Goal: Transaction & Acquisition: Purchase product/service

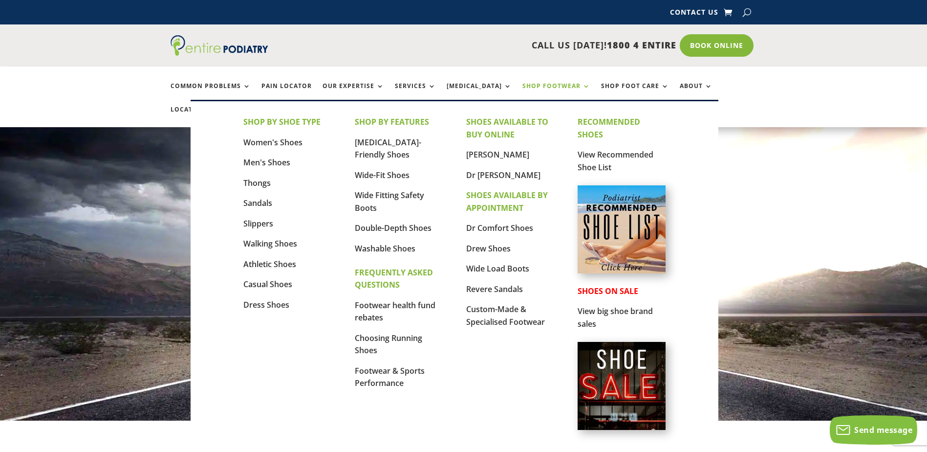
click at [564, 87] on link "Shop Footwear" at bounding box center [556, 93] width 68 height 21
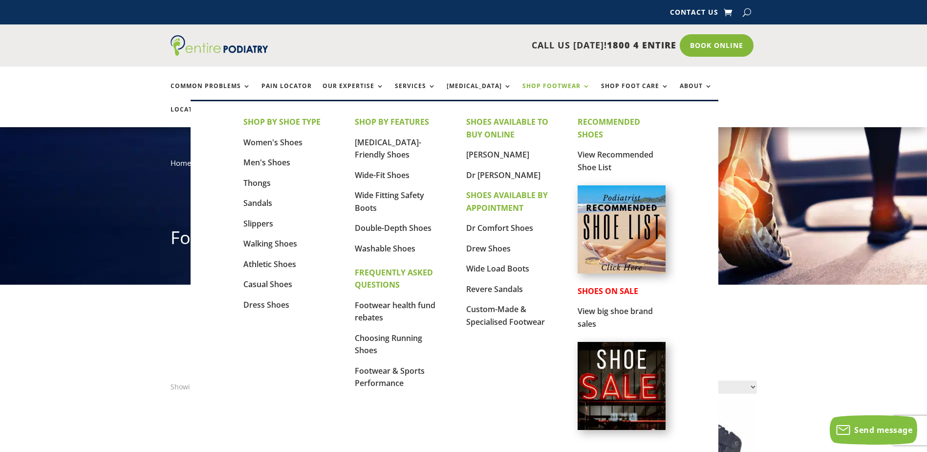
click at [625, 227] on img at bounding box center [622, 229] width 88 height 88
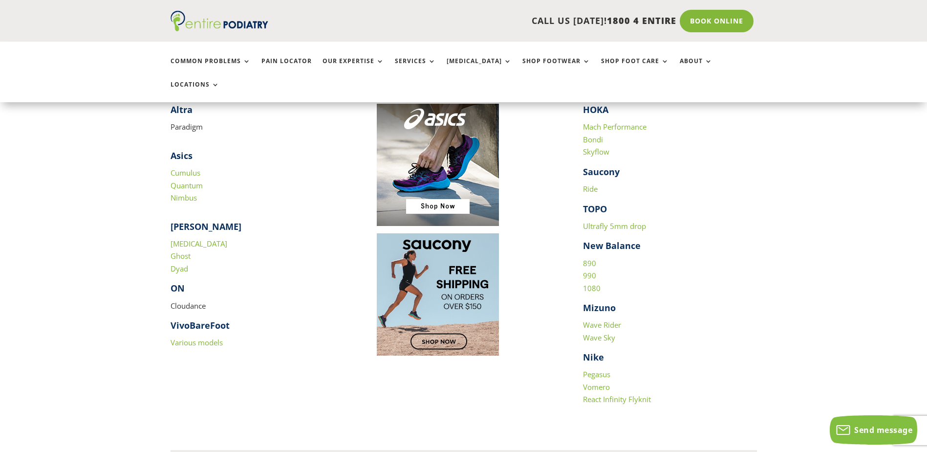
scroll to position [997, 0]
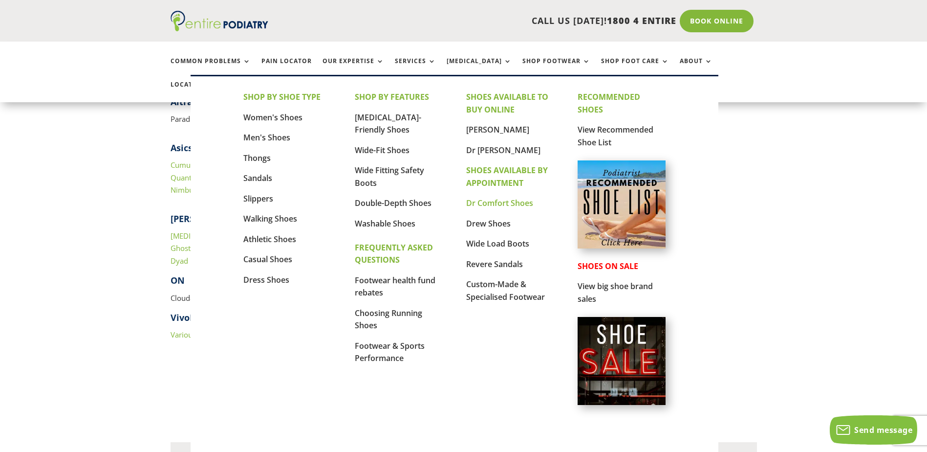
click at [492, 201] on link "Dr Comfort Shoes" at bounding box center [499, 202] width 67 height 11
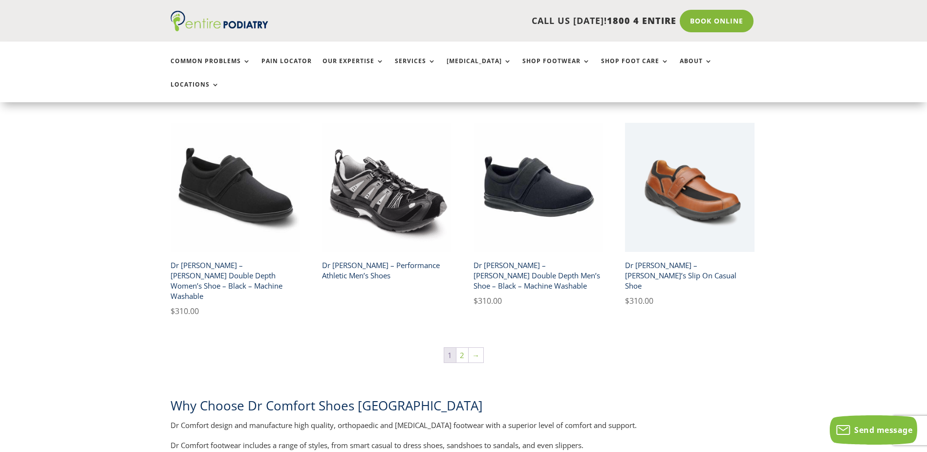
scroll to position [1642, 0]
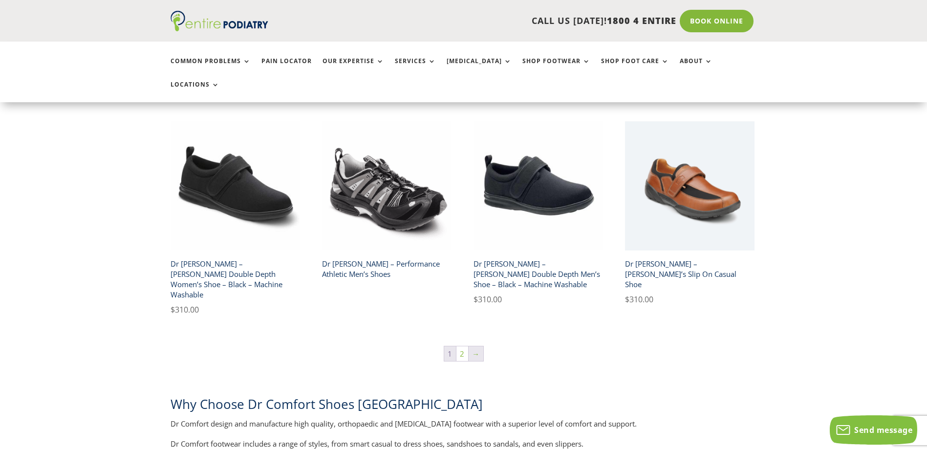
click at [477, 346] on link "→" at bounding box center [476, 353] width 15 height 15
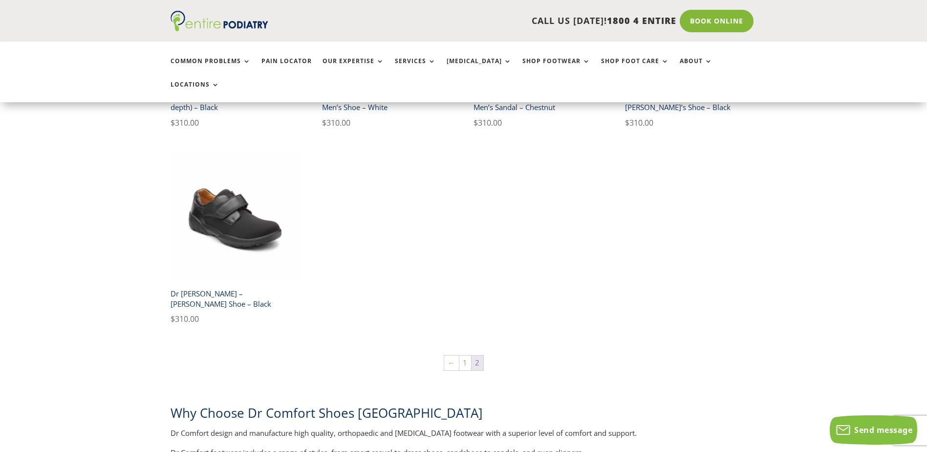
scroll to position [630, 0]
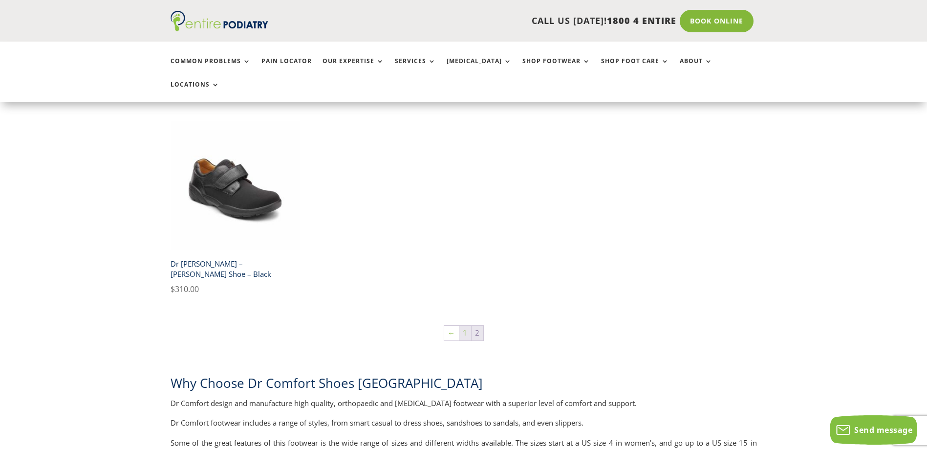
click at [465, 325] on link "1" at bounding box center [465, 332] width 12 height 15
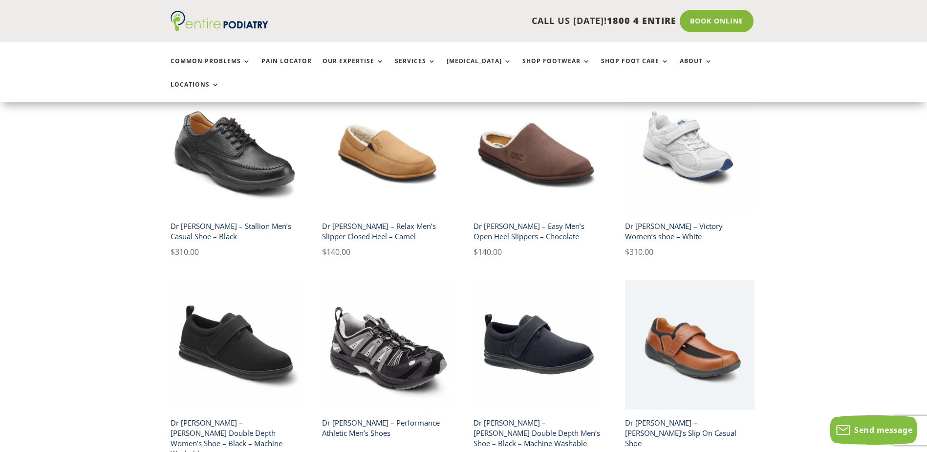
scroll to position [1486, 0]
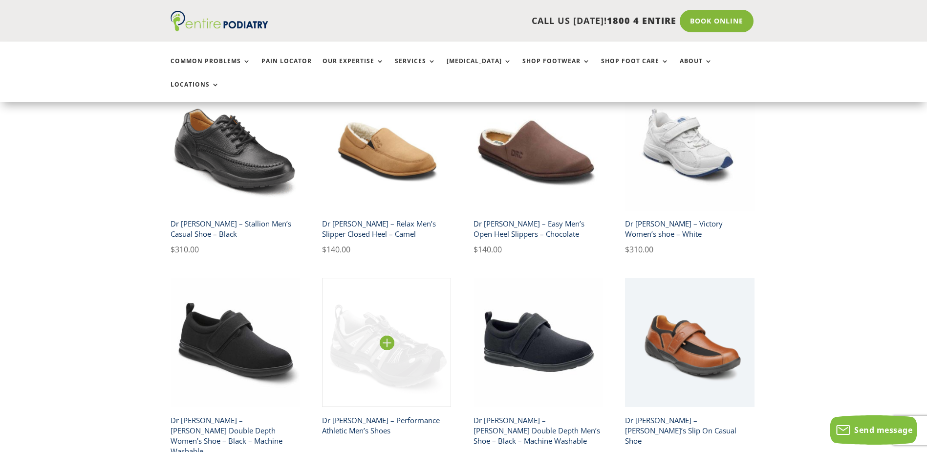
click at [362, 301] on img at bounding box center [387, 343] width 130 height 130
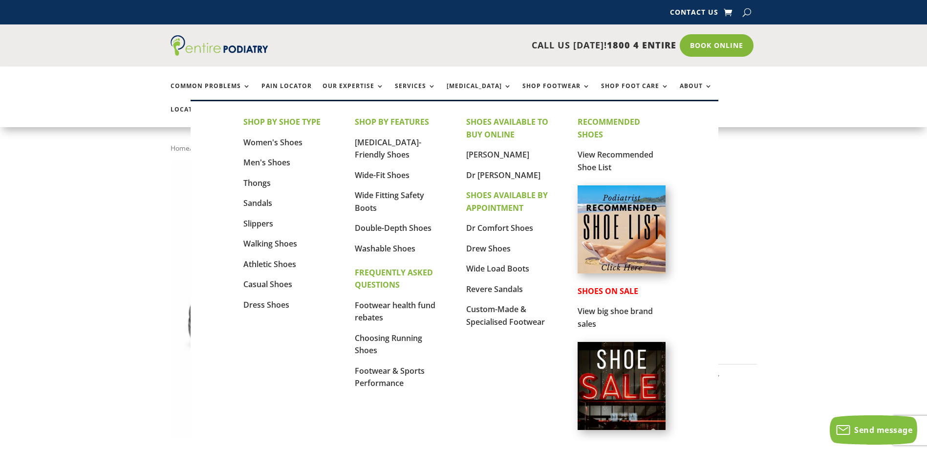
click at [606, 380] on img at bounding box center [622, 386] width 88 height 88
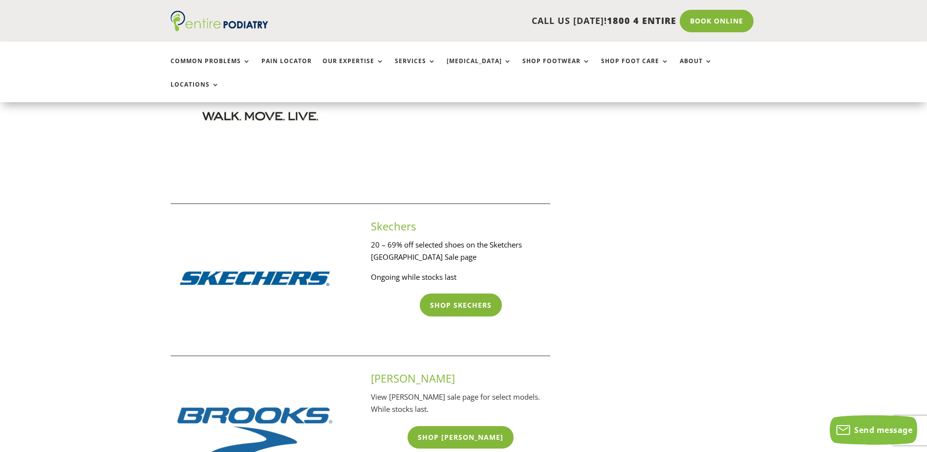
scroll to position [1173, 0]
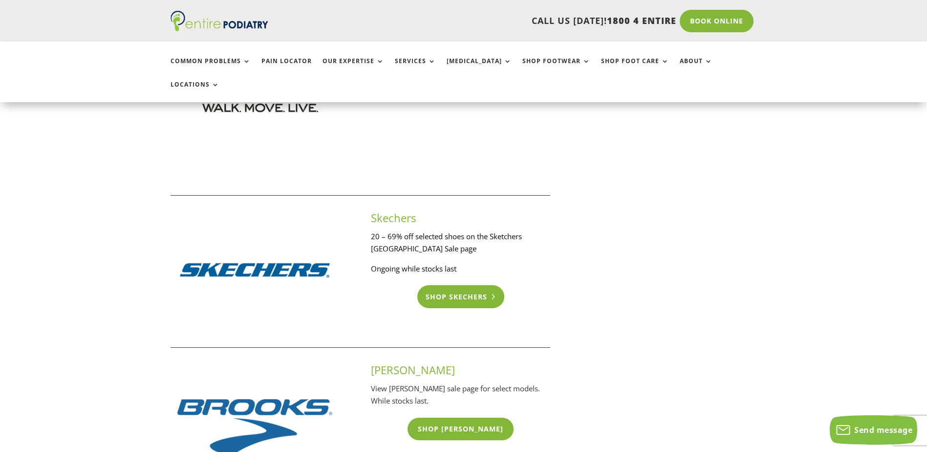
click at [467, 286] on link "Shop Skechers" at bounding box center [460, 296] width 87 height 22
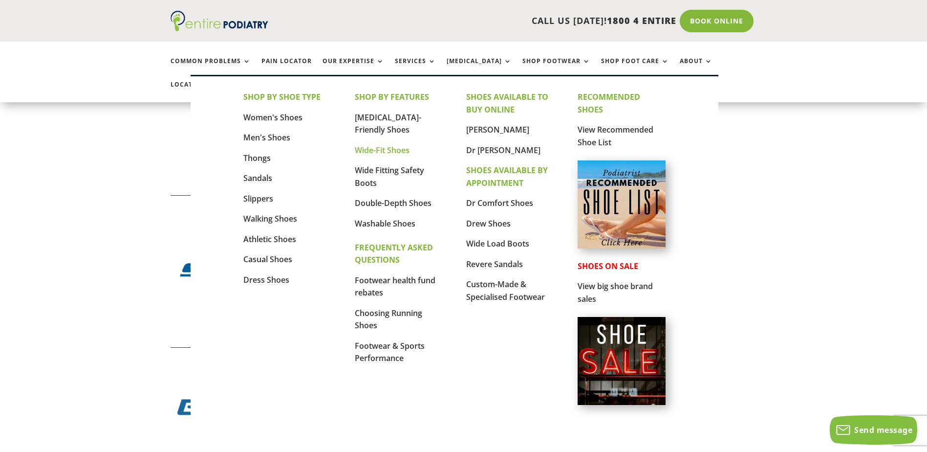
click at [388, 152] on link "Wide-Fit Shoes" at bounding box center [382, 150] width 55 height 11
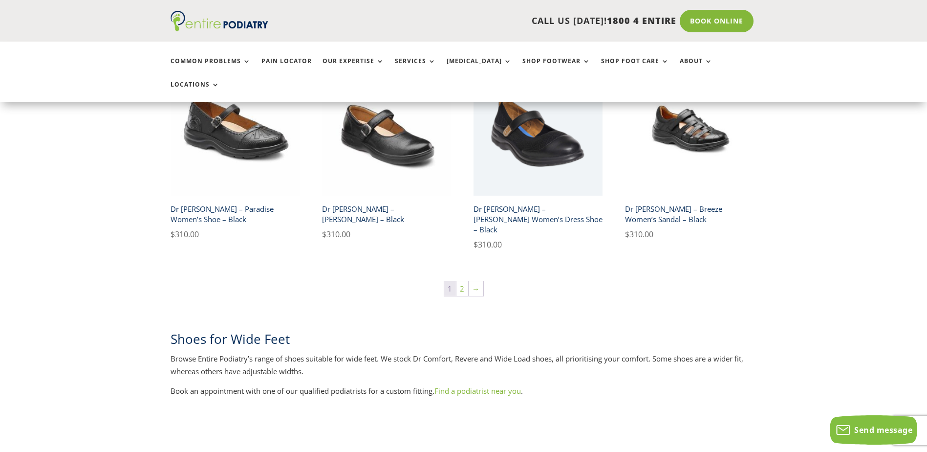
scroll to position [1642, 0]
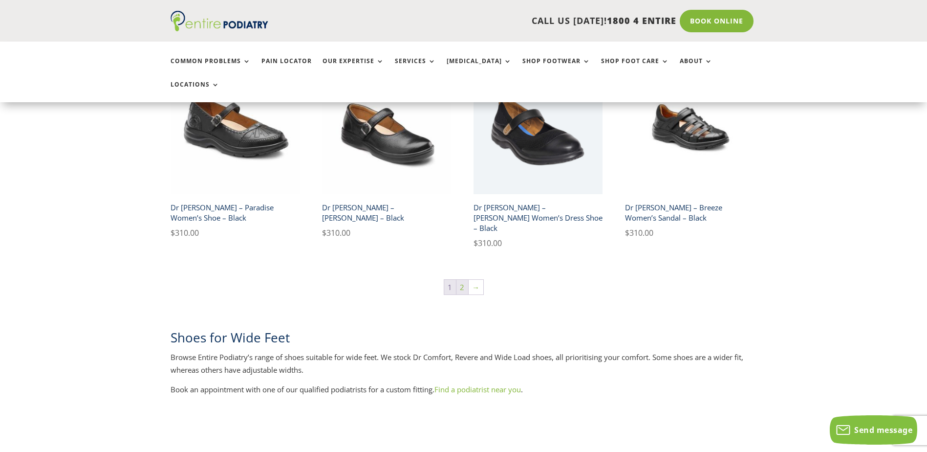
click at [463, 280] on link "2" at bounding box center [462, 287] width 12 height 15
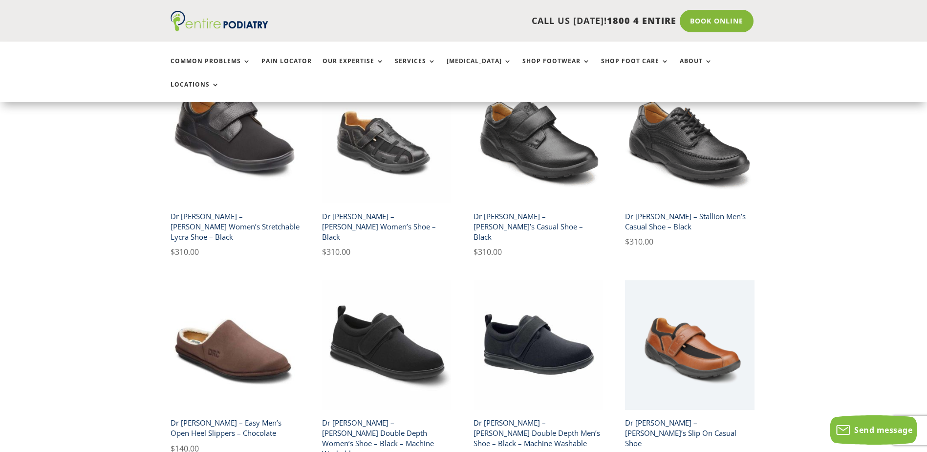
scroll to position [274, 0]
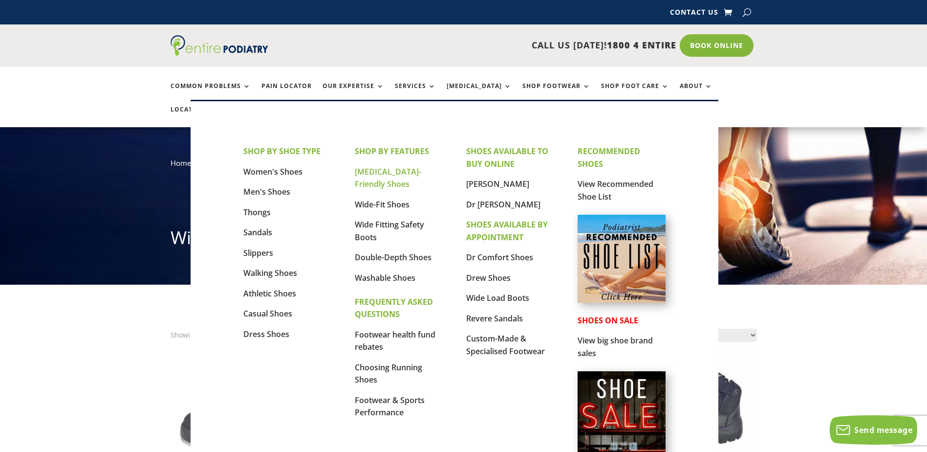
click at [376, 173] on link "[MEDICAL_DATA]-Friendly Shoes" at bounding box center [388, 177] width 66 height 23
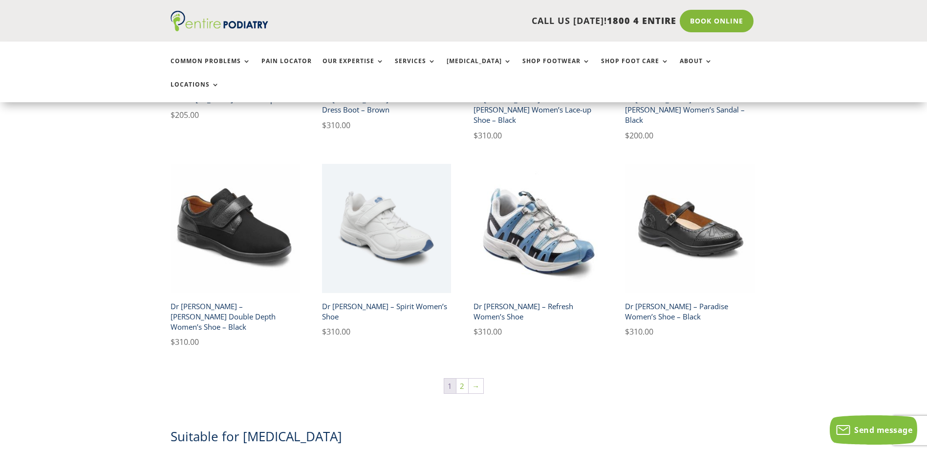
scroll to position [1564, 0]
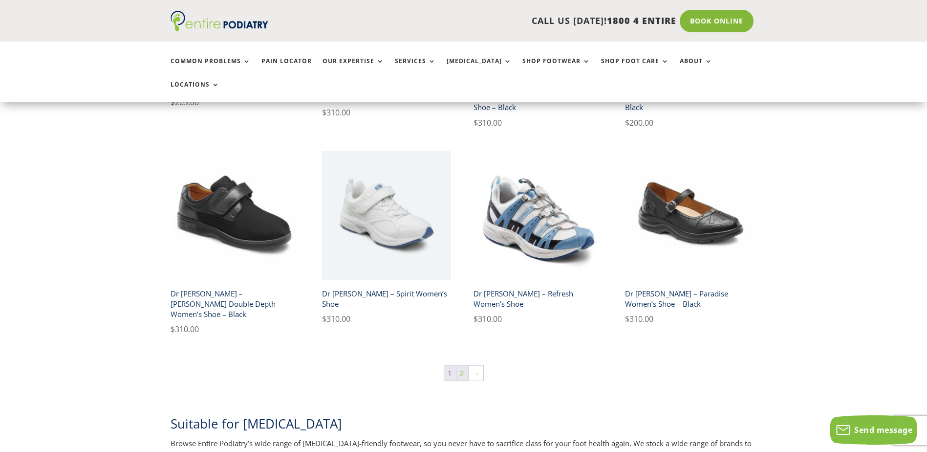
click at [457, 366] on link "2" at bounding box center [462, 373] width 12 height 15
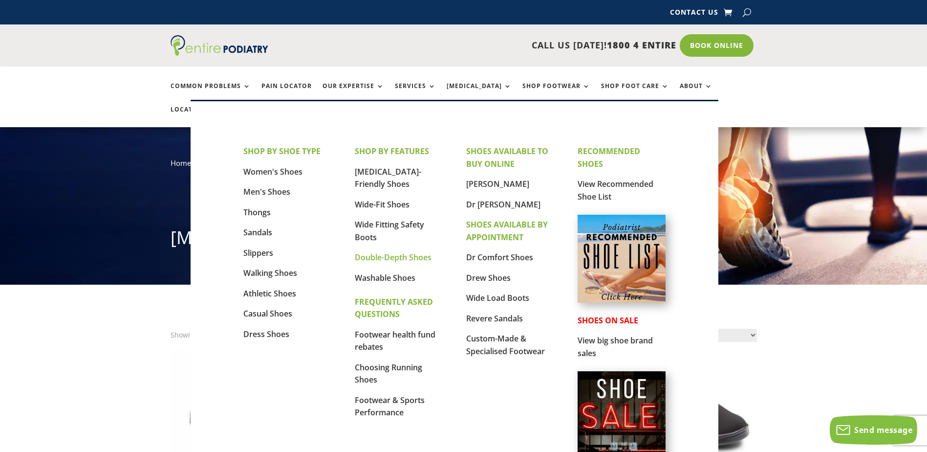
click at [393, 257] on link "Double-Depth Shoes" at bounding box center [393, 257] width 77 height 11
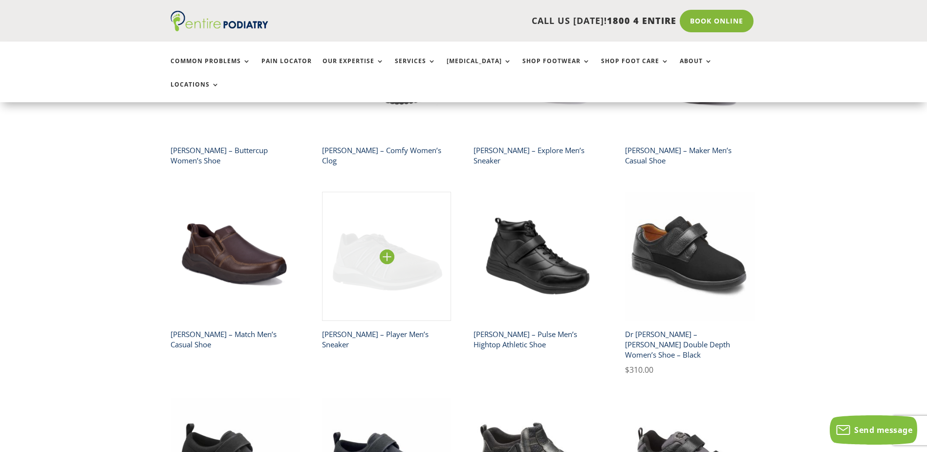
scroll to position [352, 0]
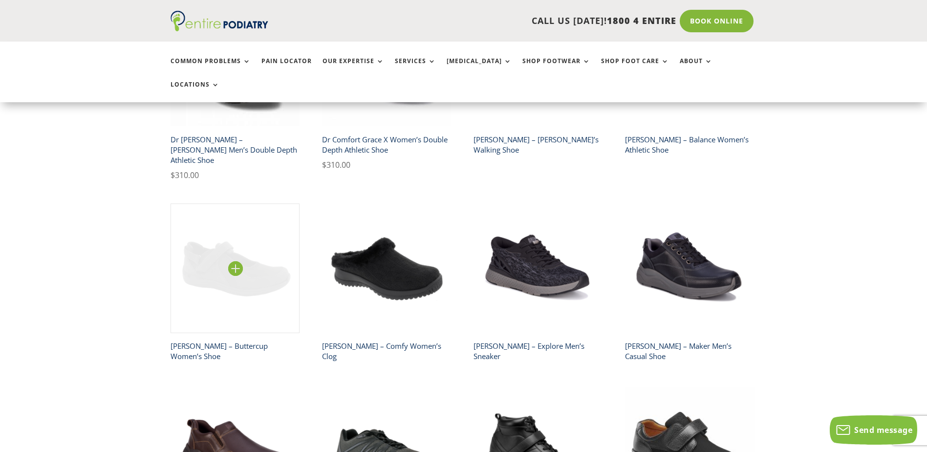
click at [214, 238] on img at bounding box center [236, 268] width 130 height 130
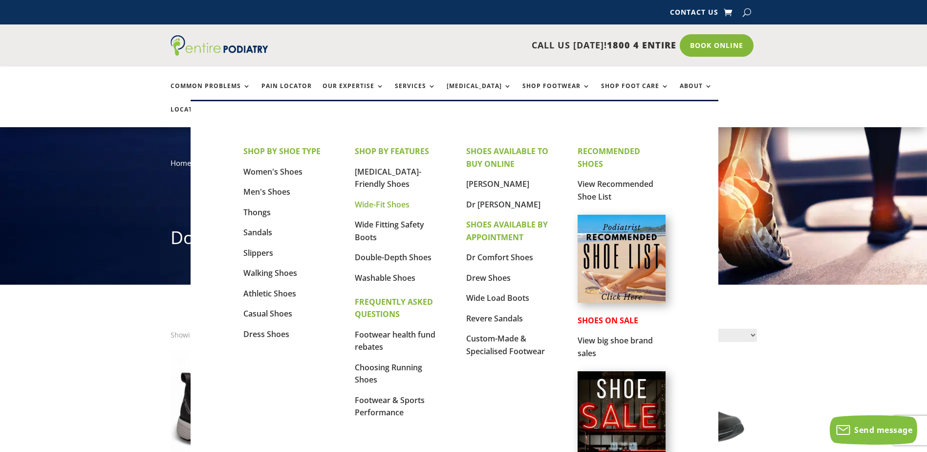
click at [385, 204] on link "Wide-Fit Shoes" at bounding box center [382, 204] width 55 height 11
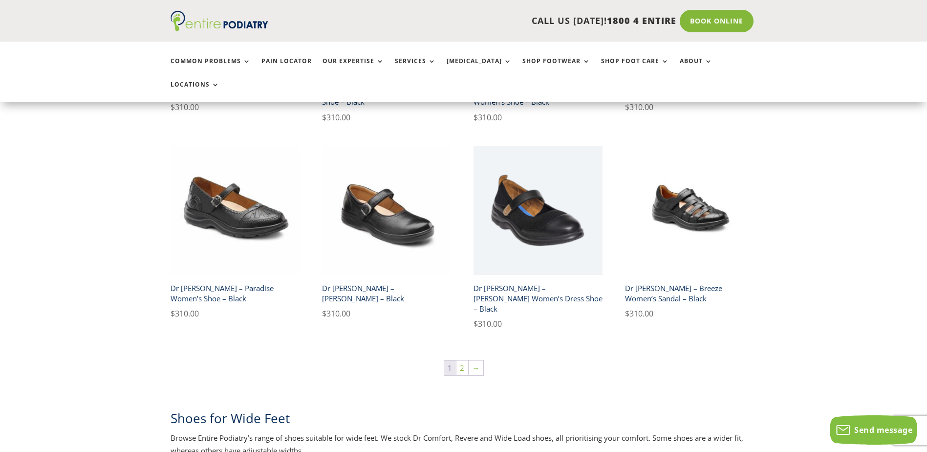
scroll to position [1564, 0]
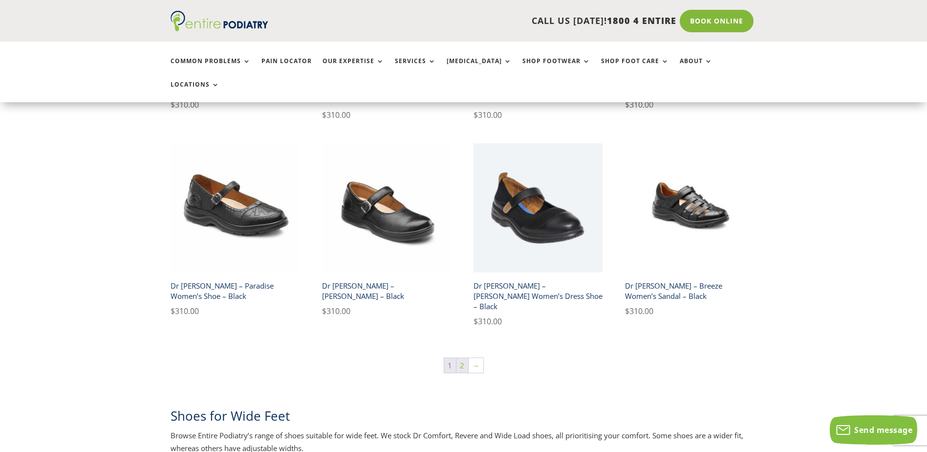
click at [459, 358] on link "2" at bounding box center [462, 365] width 12 height 15
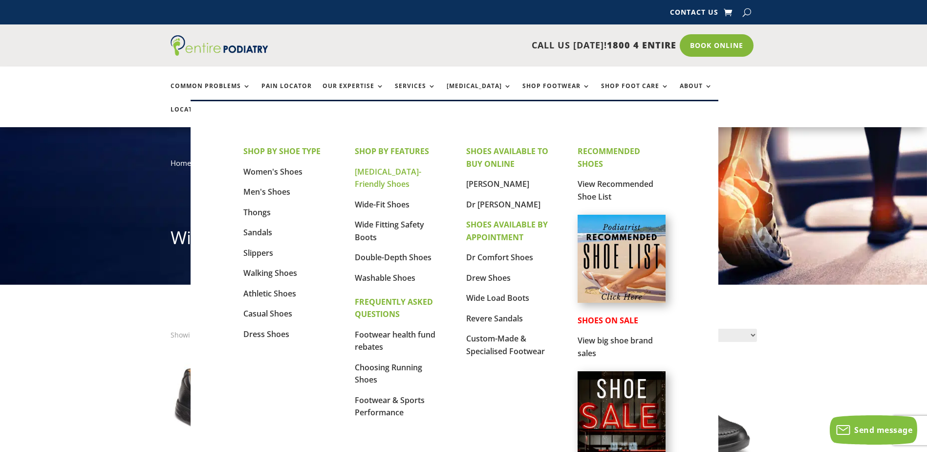
click at [377, 174] on link "[MEDICAL_DATA]-Friendly Shoes" at bounding box center [388, 177] width 66 height 23
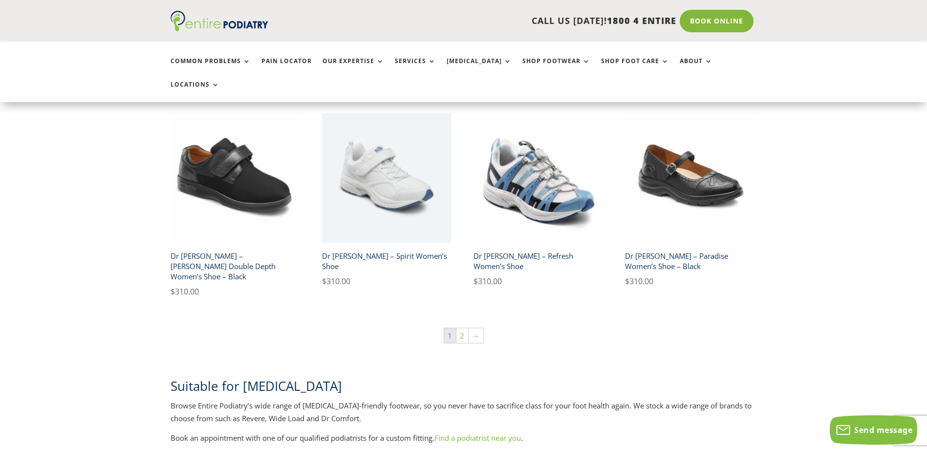
scroll to position [1603, 0]
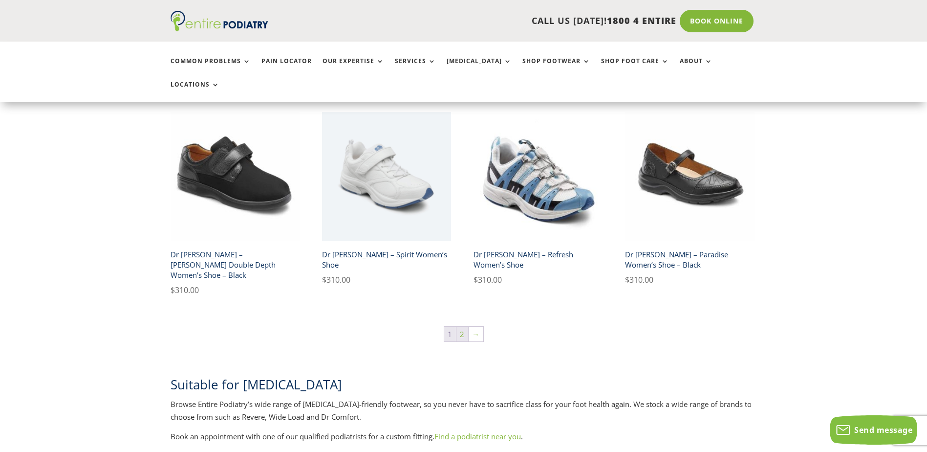
click at [460, 326] on link "2" at bounding box center [462, 333] width 12 height 15
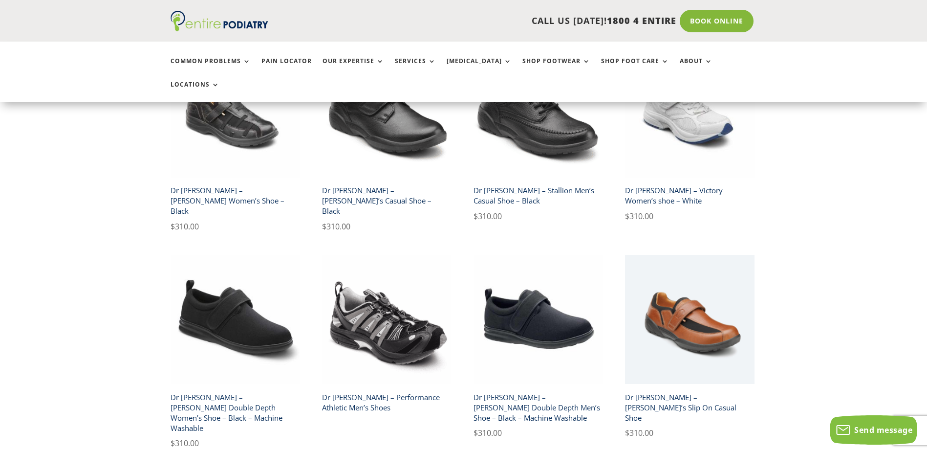
scroll to position [508, 0]
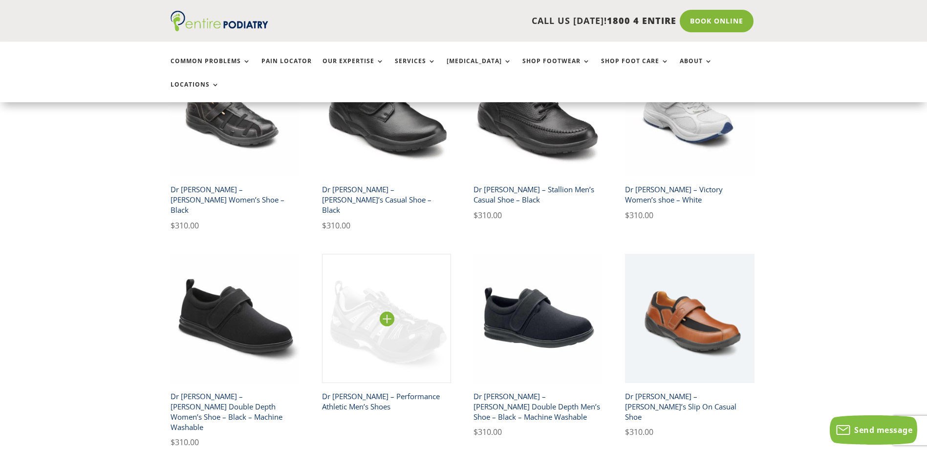
click at [365, 277] on img at bounding box center [387, 319] width 130 height 130
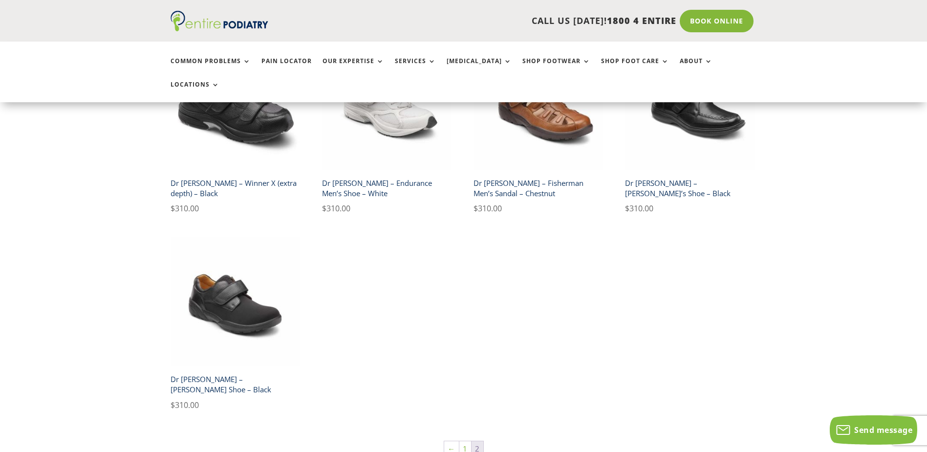
scroll to position [1145, 0]
click at [463, 440] on link "1" at bounding box center [465, 447] width 12 height 15
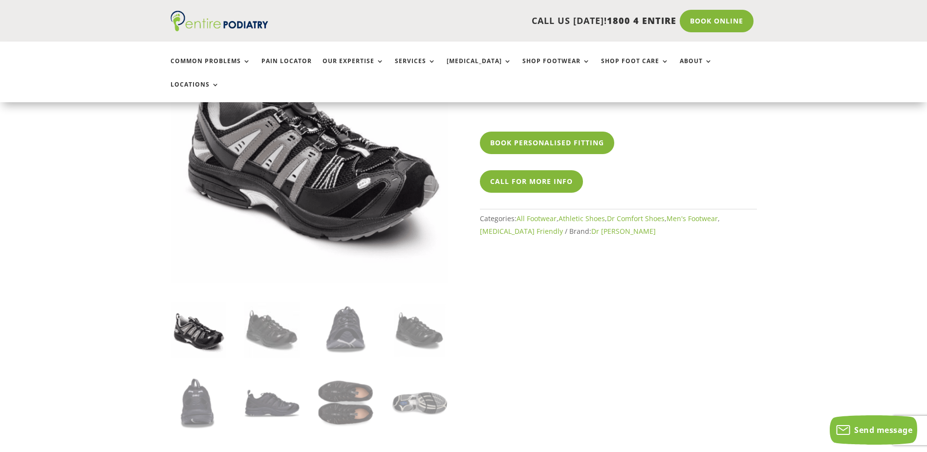
scroll to position [156, 0]
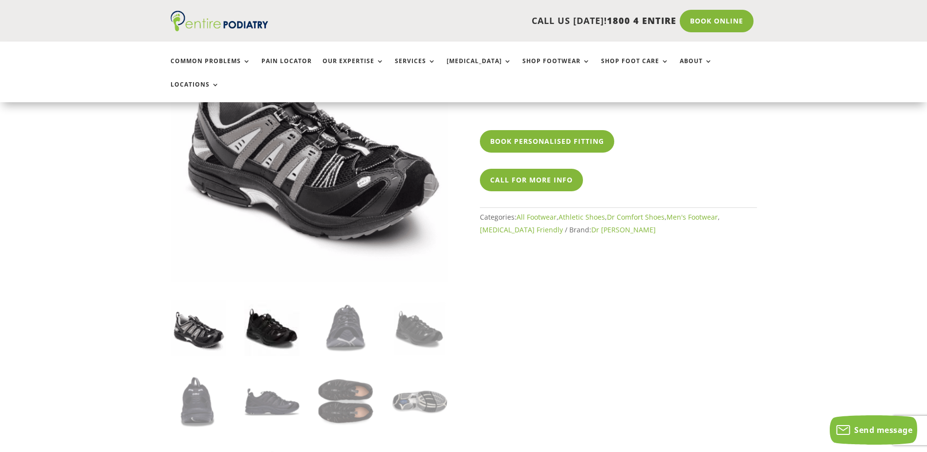
click at [264, 301] on img at bounding box center [271, 327] width 55 height 55
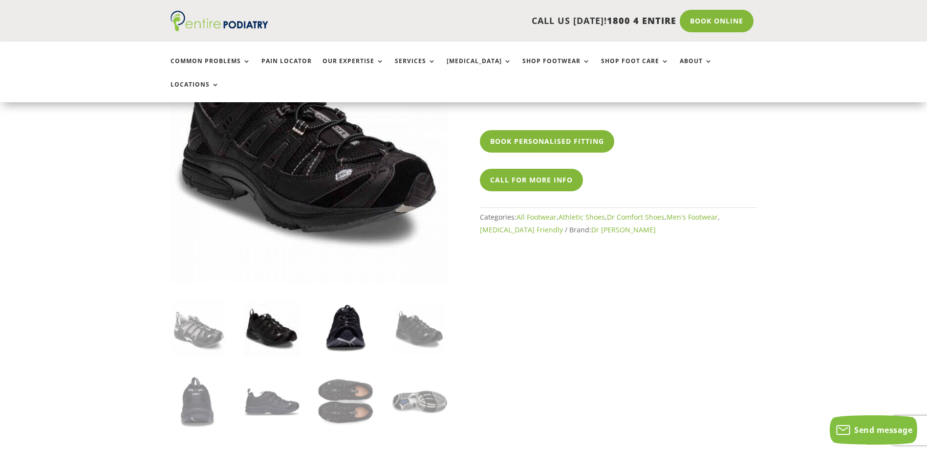
click at [341, 301] on img at bounding box center [345, 327] width 55 height 55
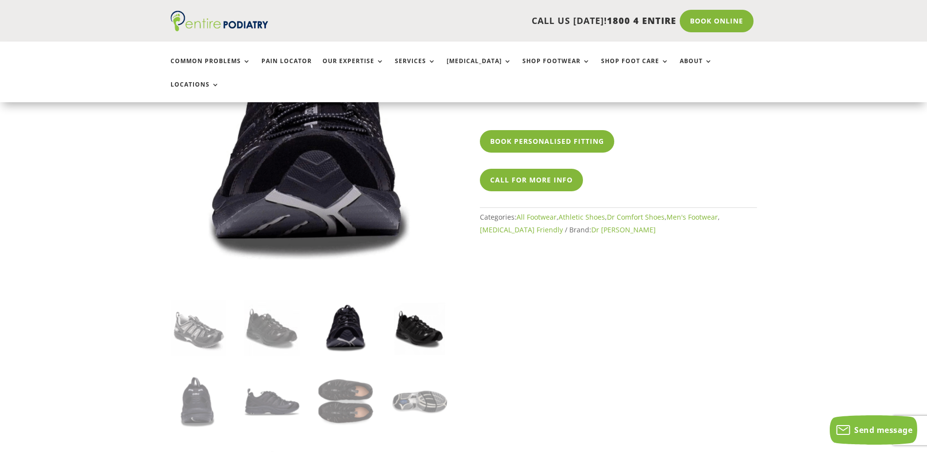
click at [434, 303] on img at bounding box center [419, 327] width 55 height 55
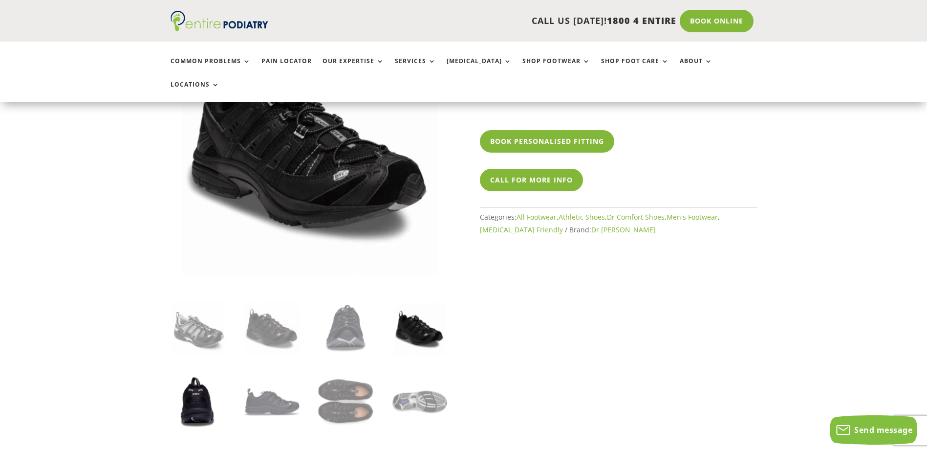
click at [189, 384] on img at bounding box center [198, 401] width 55 height 55
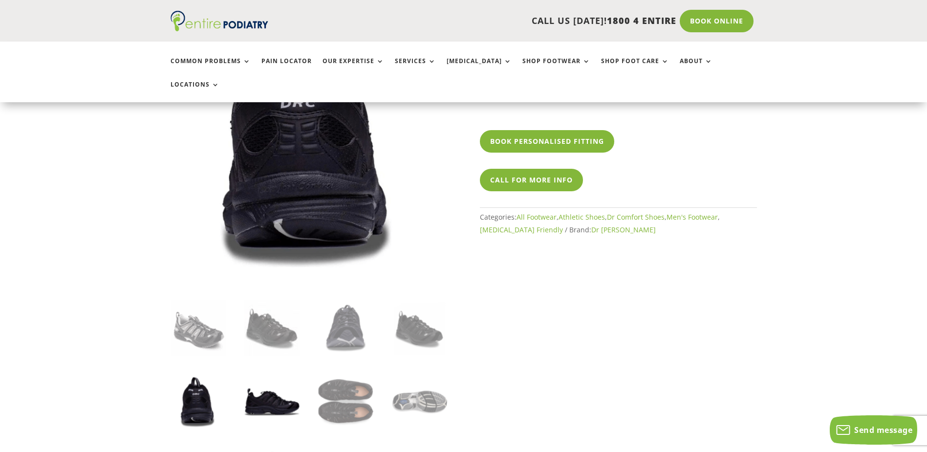
click at [271, 381] on img at bounding box center [271, 401] width 55 height 55
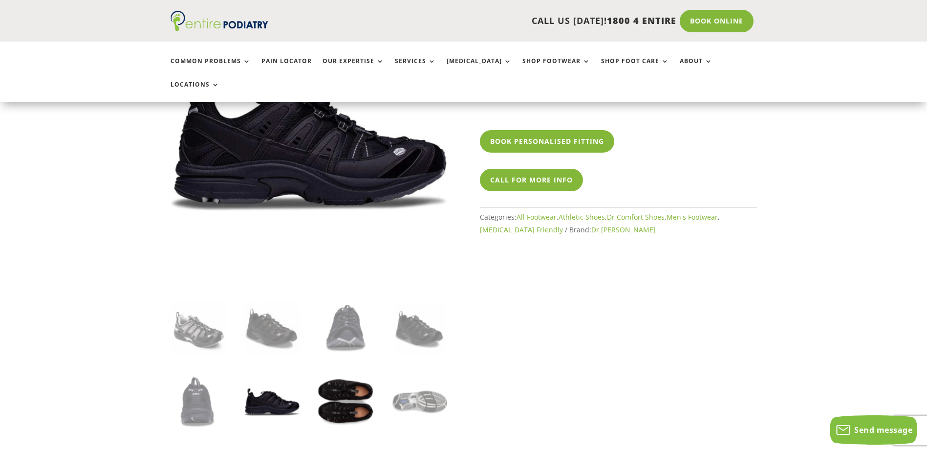
click at [350, 374] on img at bounding box center [345, 401] width 55 height 55
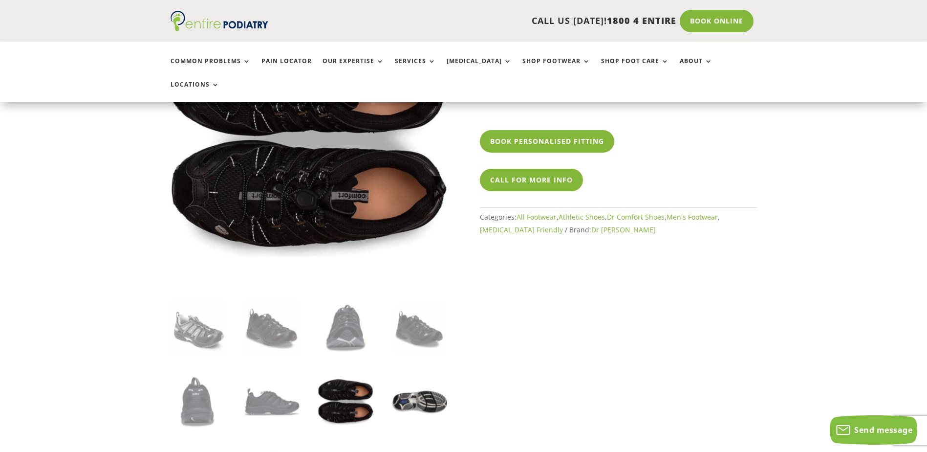
click at [431, 374] on img at bounding box center [419, 401] width 55 height 55
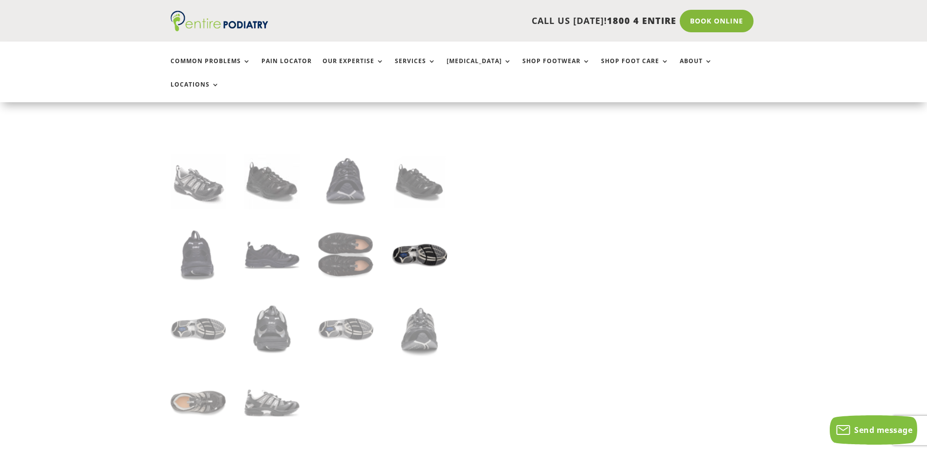
scroll to position [313, 0]
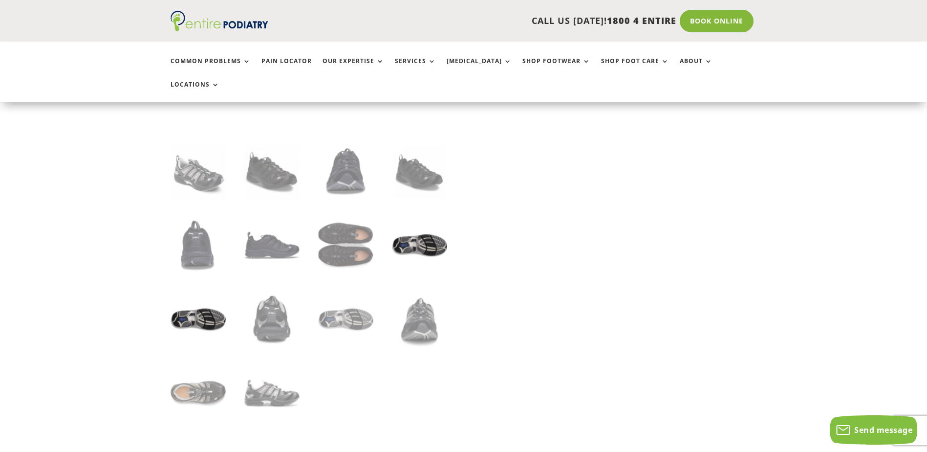
click at [206, 305] on img at bounding box center [198, 319] width 55 height 55
click at [277, 304] on img at bounding box center [271, 319] width 55 height 55
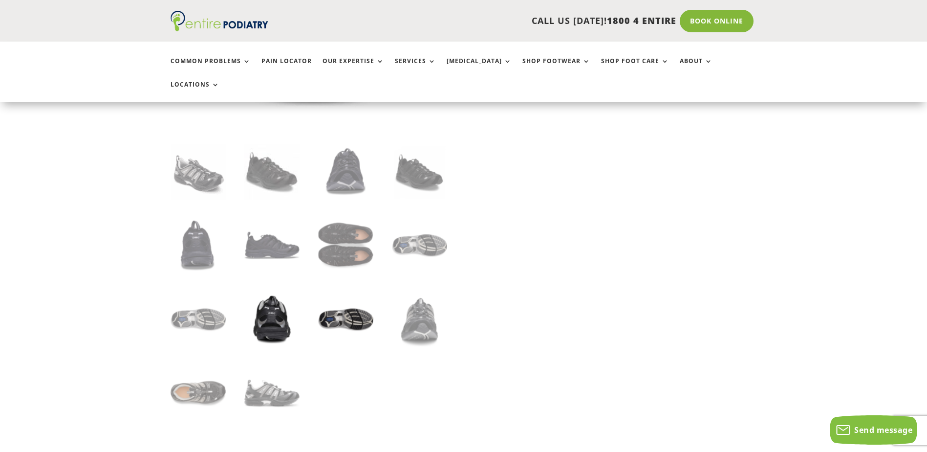
click at [348, 293] on img at bounding box center [345, 319] width 55 height 55
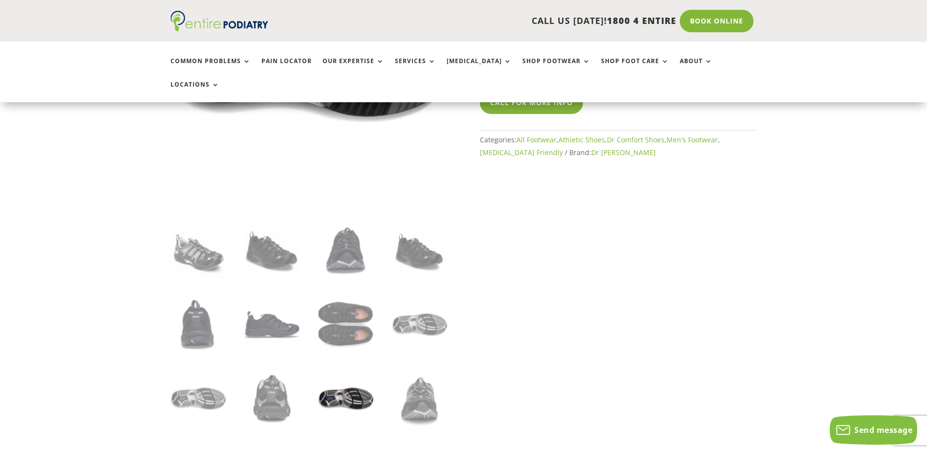
scroll to position [235, 0]
click at [421, 370] on img at bounding box center [419, 397] width 55 height 55
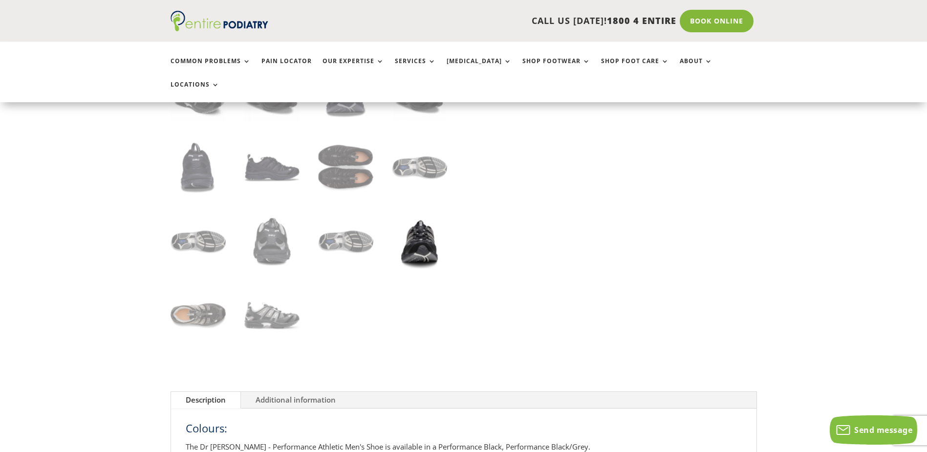
scroll to position [391, 0]
click at [210, 288] on img at bounding box center [198, 314] width 55 height 55
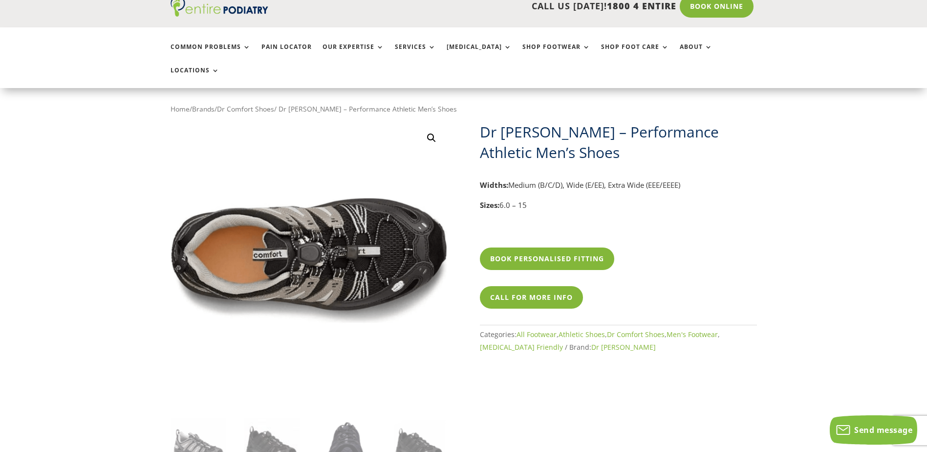
scroll to position [0, 0]
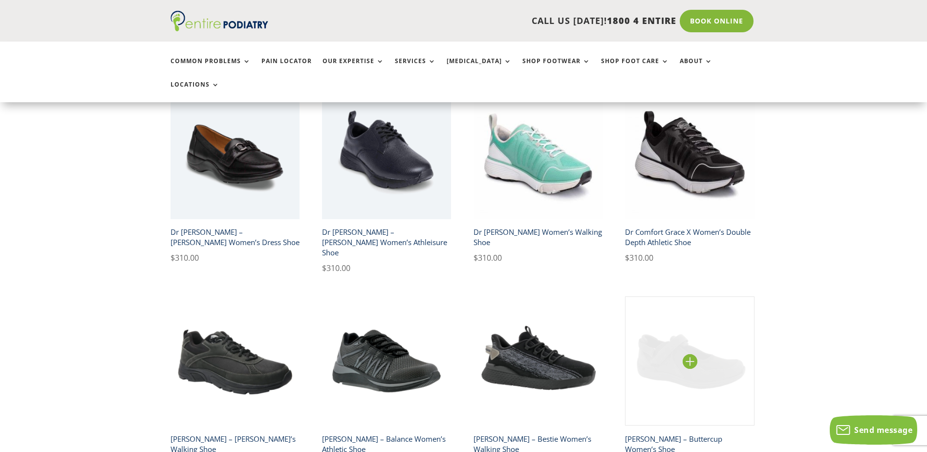
scroll to position [469, 0]
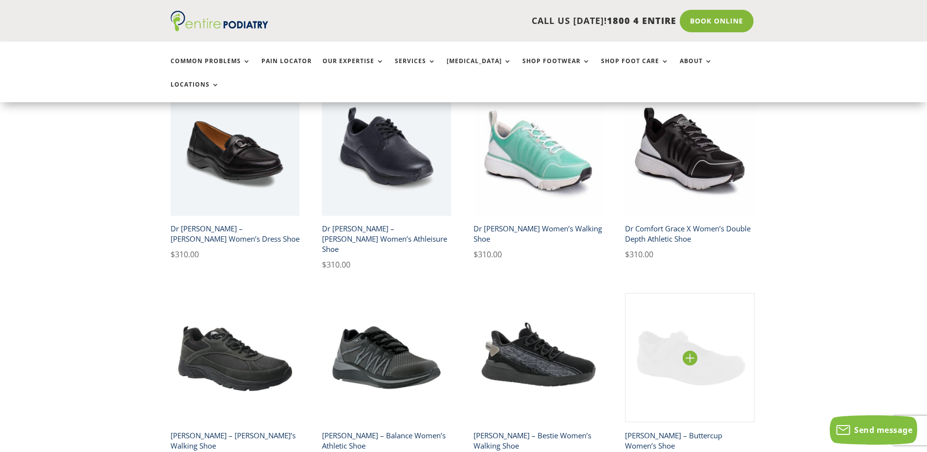
click at [683, 338] on img at bounding box center [690, 358] width 130 height 130
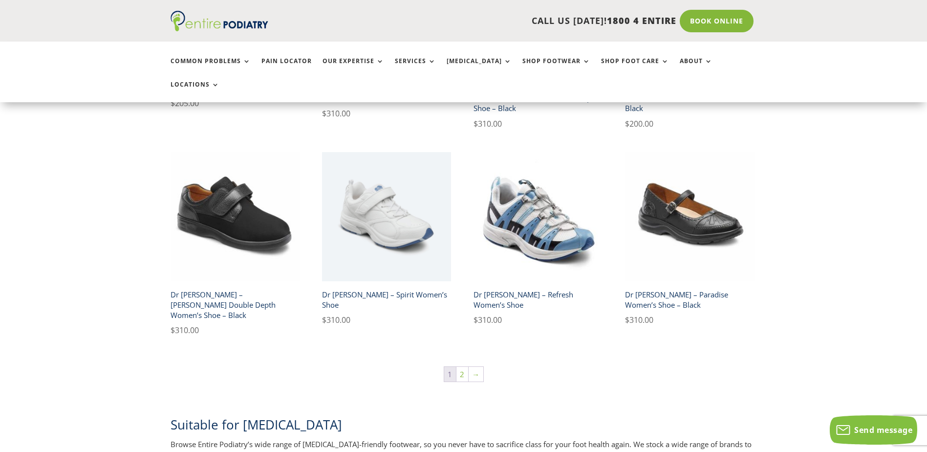
scroll to position [1564, 0]
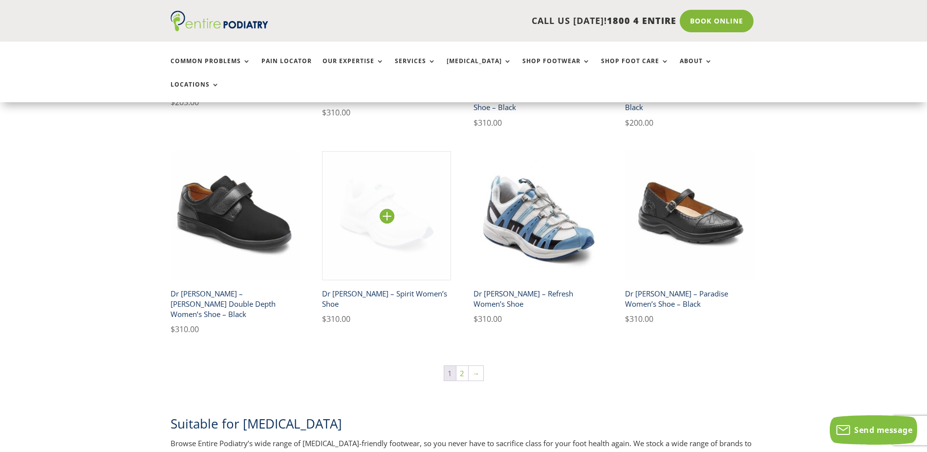
click at [393, 186] on img at bounding box center [387, 216] width 130 height 130
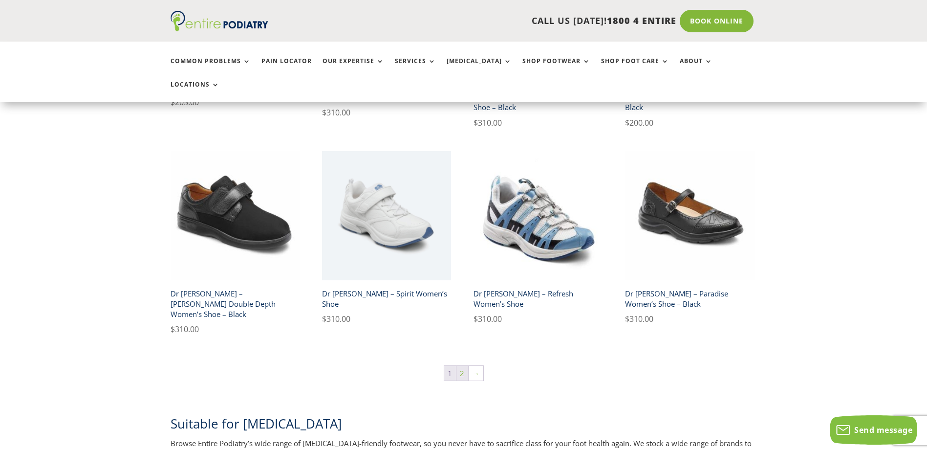
click at [462, 366] on link "2" at bounding box center [462, 373] width 12 height 15
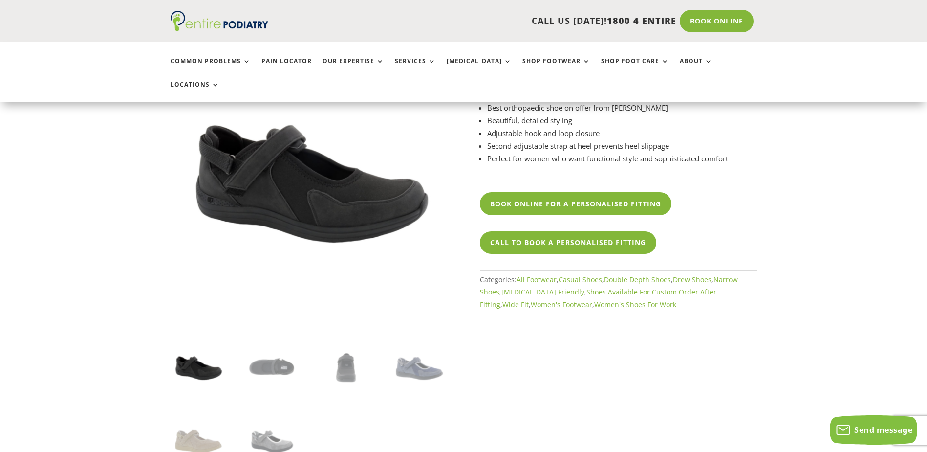
scroll to position [117, 0]
click at [275, 339] on img at bounding box center [271, 366] width 55 height 55
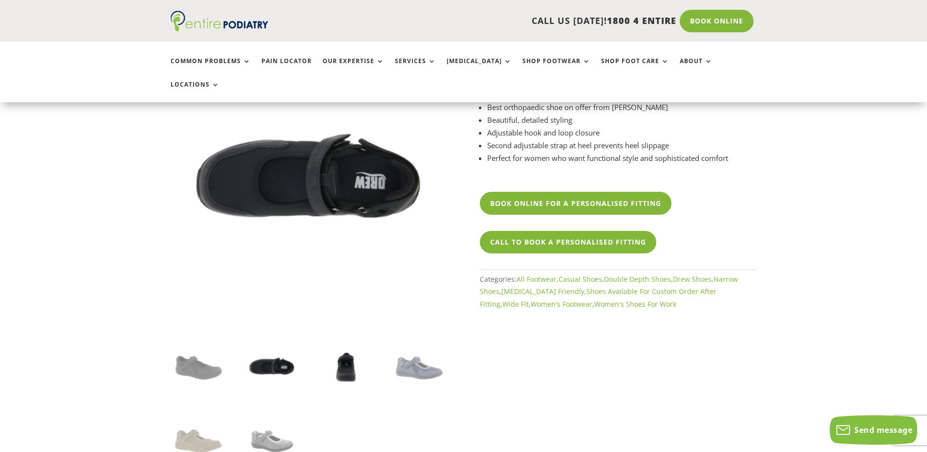
click at [347, 349] on img at bounding box center [345, 366] width 55 height 55
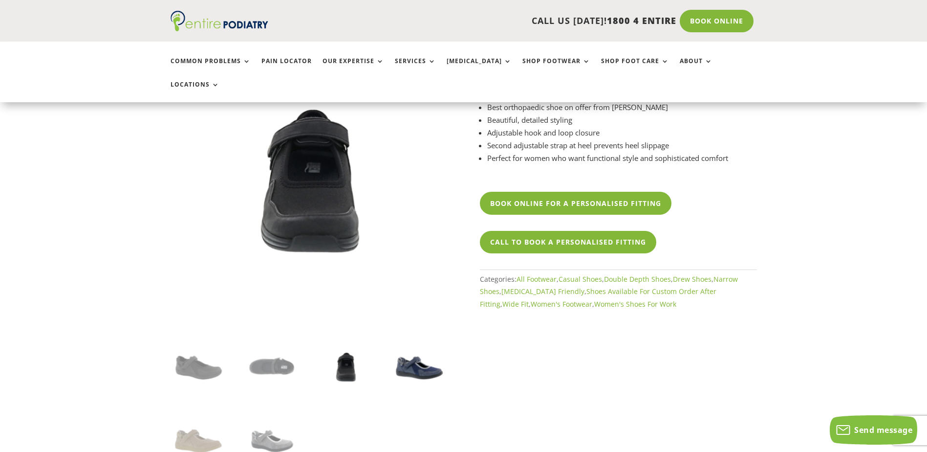
click at [427, 349] on img at bounding box center [419, 366] width 55 height 55
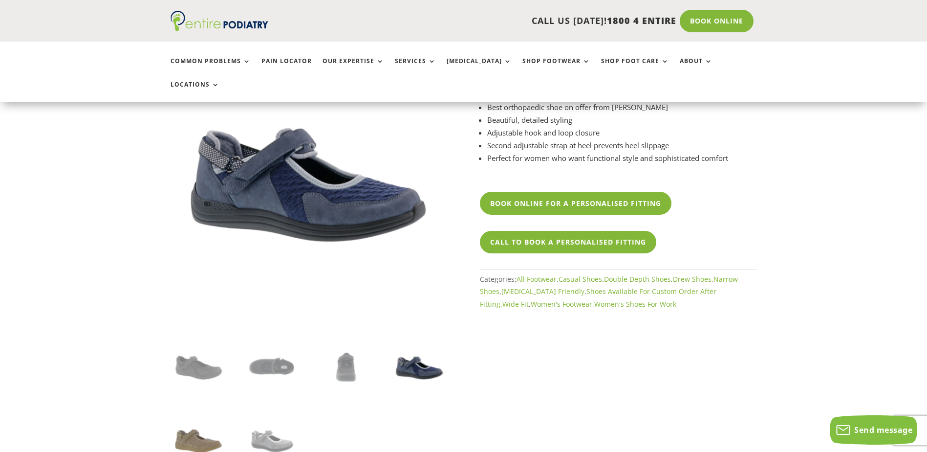
click at [196, 414] on img at bounding box center [198, 440] width 55 height 55
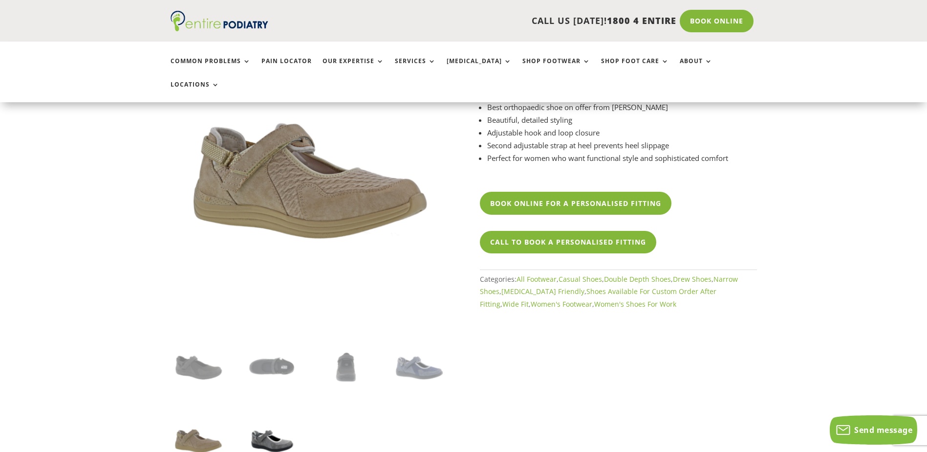
click at [269, 414] on img at bounding box center [271, 440] width 55 height 55
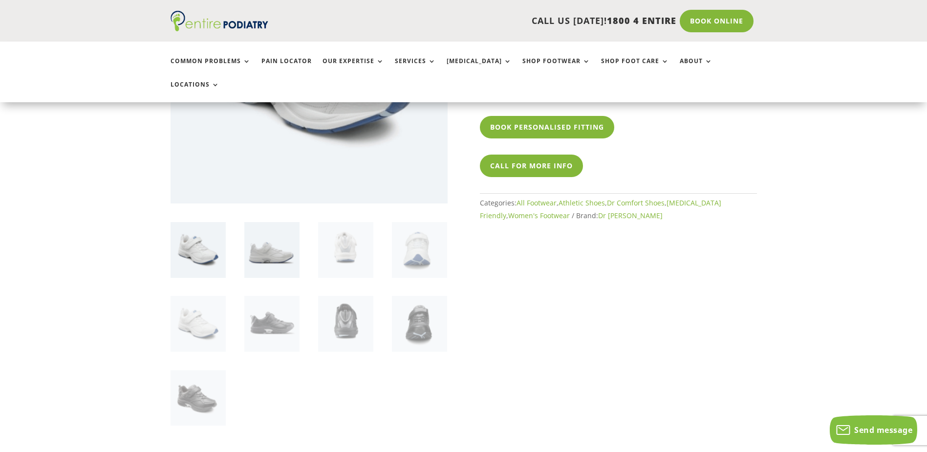
scroll to position [352, 0]
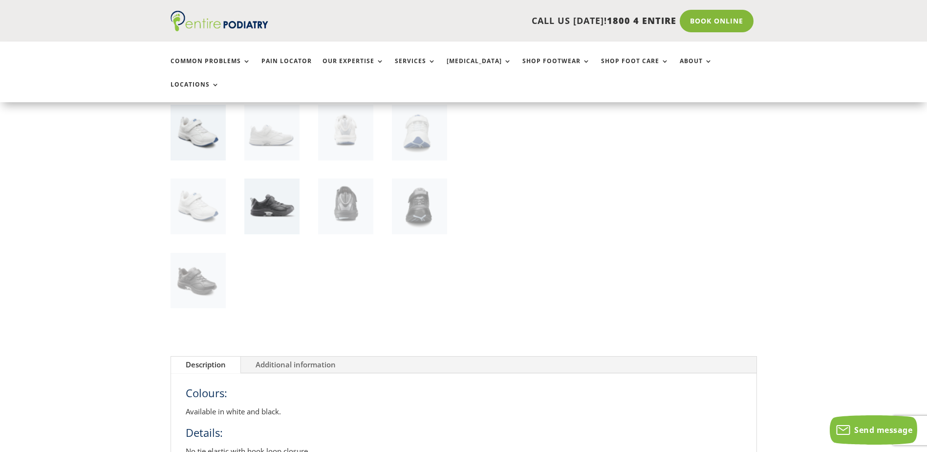
click at [274, 183] on img at bounding box center [271, 205] width 55 height 55
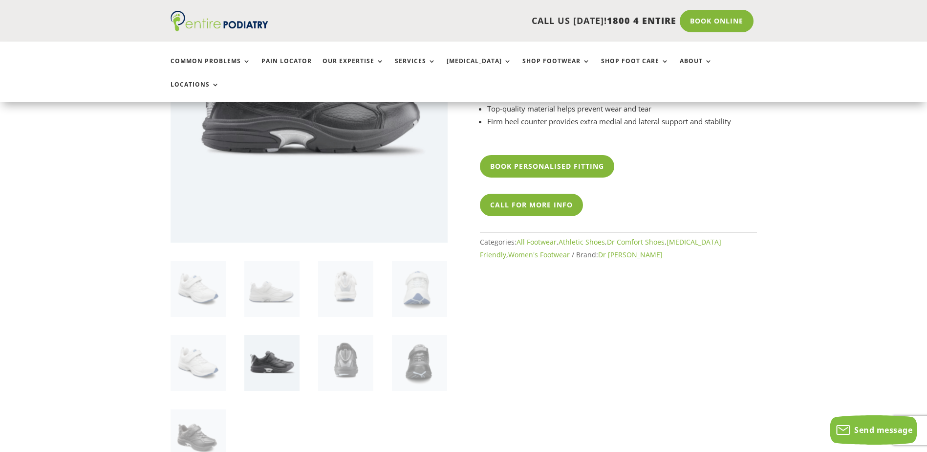
scroll to position [117, 0]
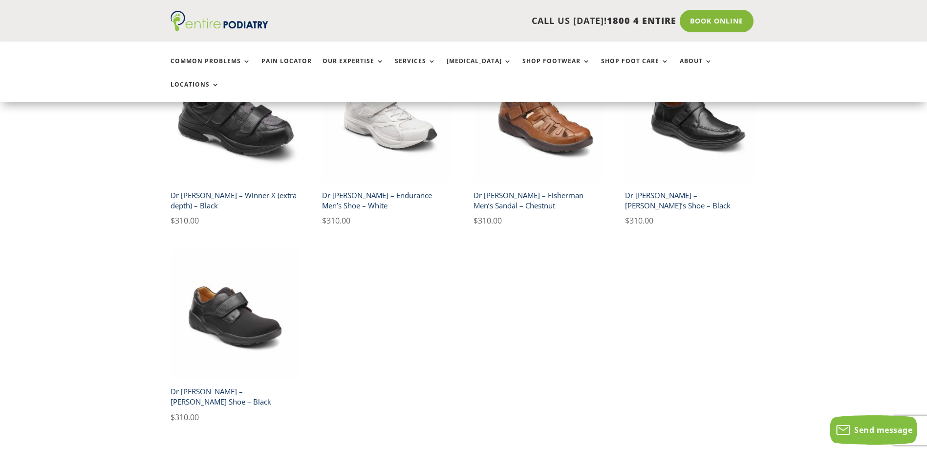
scroll to position [1134, 0]
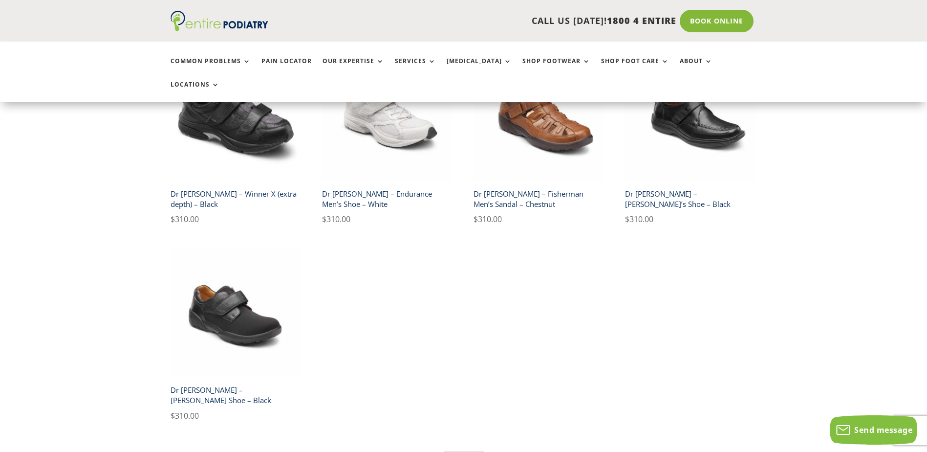
click at [465, 451] on link "1" at bounding box center [465, 459] width 12 height 15
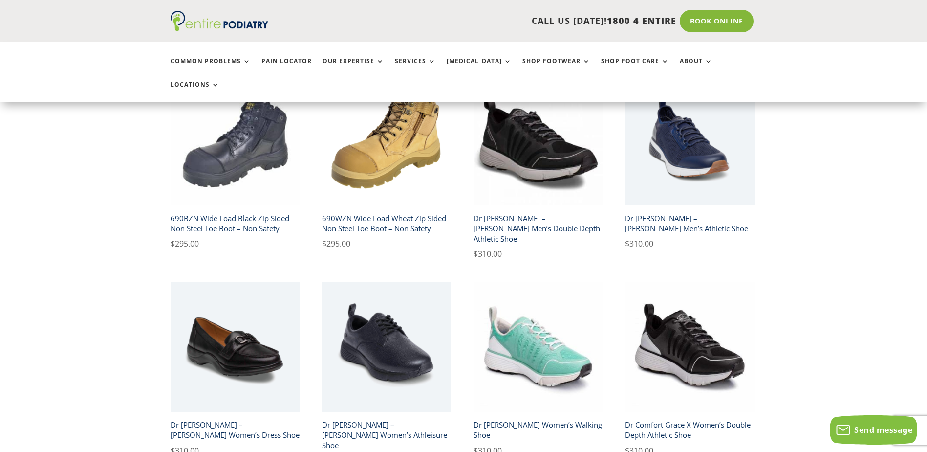
scroll to position [274, 0]
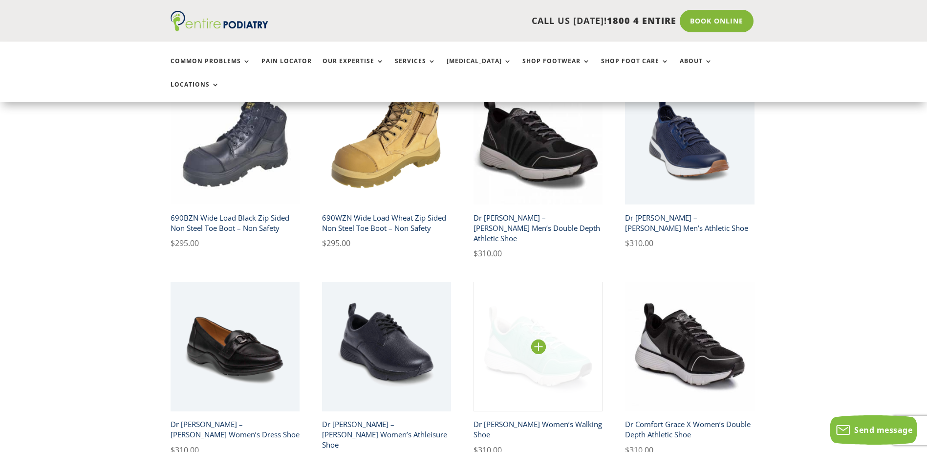
click at [556, 338] on img at bounding box center [539, 347] width 130 height 130
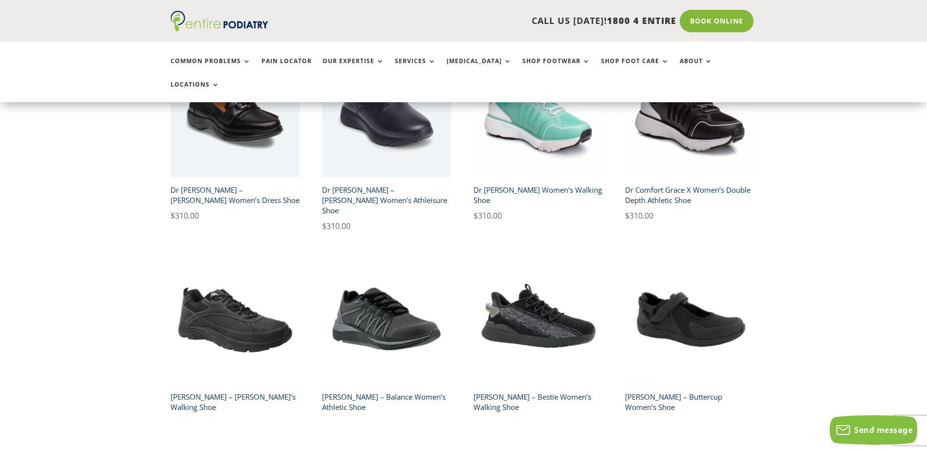
scroll to position [508, 0]
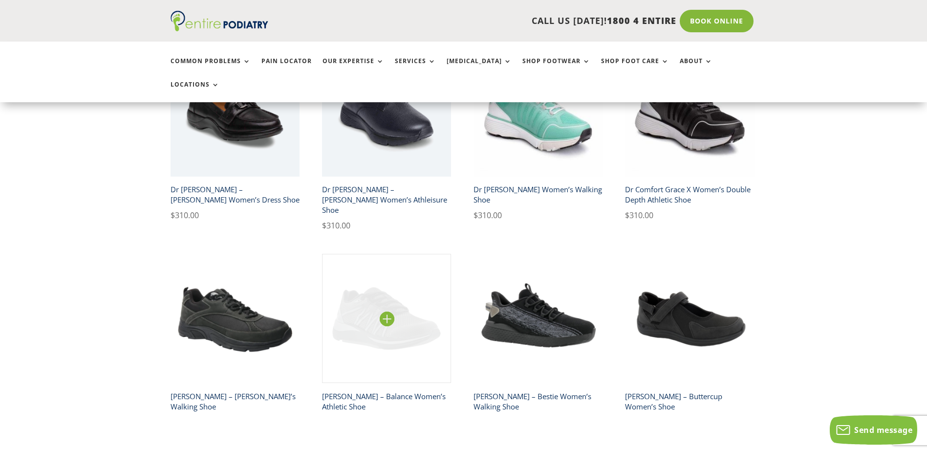
click at [393, 297] on img at bounding box center [387, 319] width 130 height 130
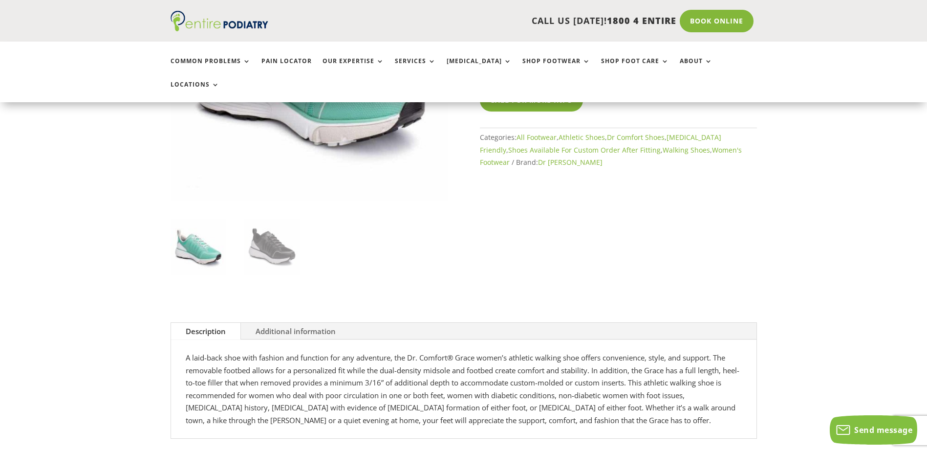
scroll to position [274, 0]
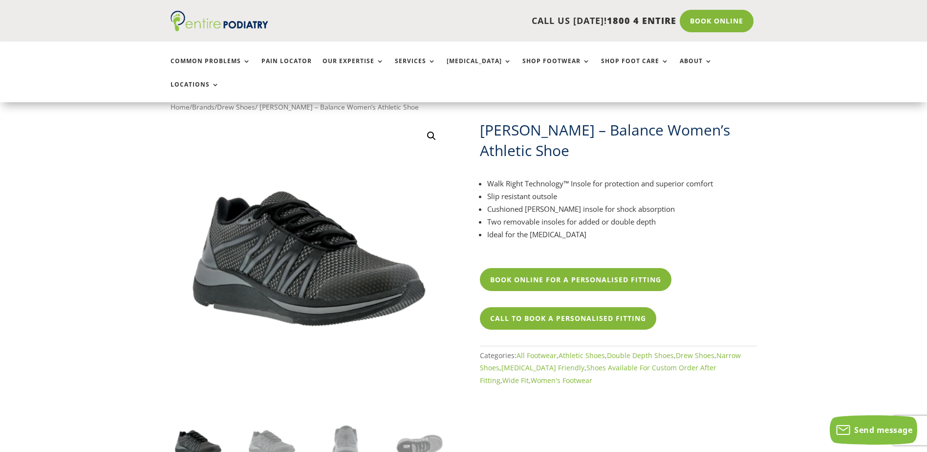
scroll to position [39, 0]
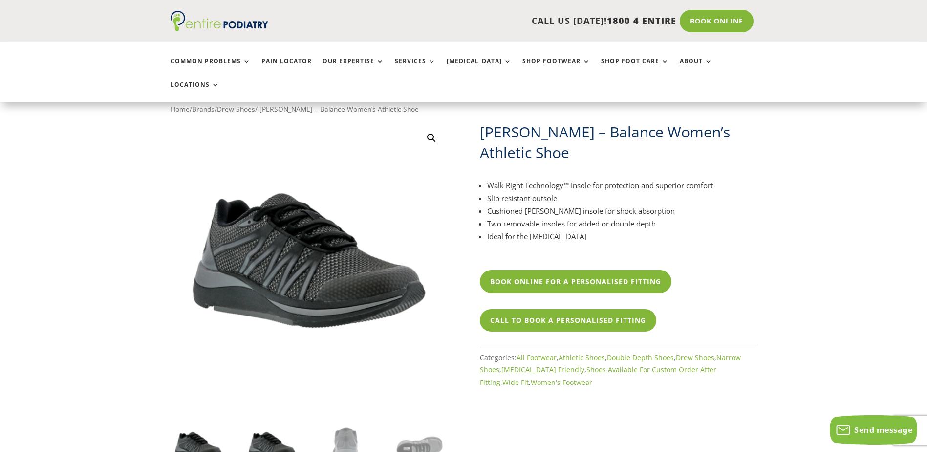
click at [276, 422] on img at bounding box center [271, 444] width 55 height 55
click at [347, 420] on img at bounding box center [345, 444] width 55 height 55
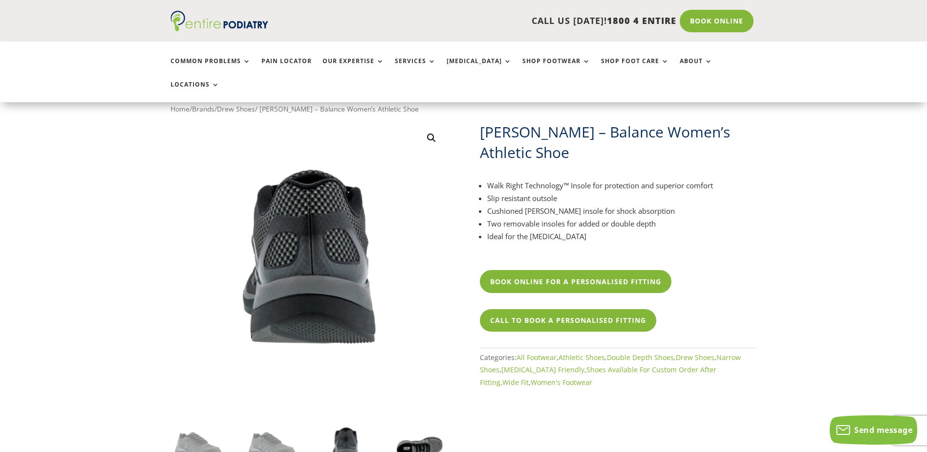
click at [410, 423] on img at bounding box center [419, 444] width 55 height 55
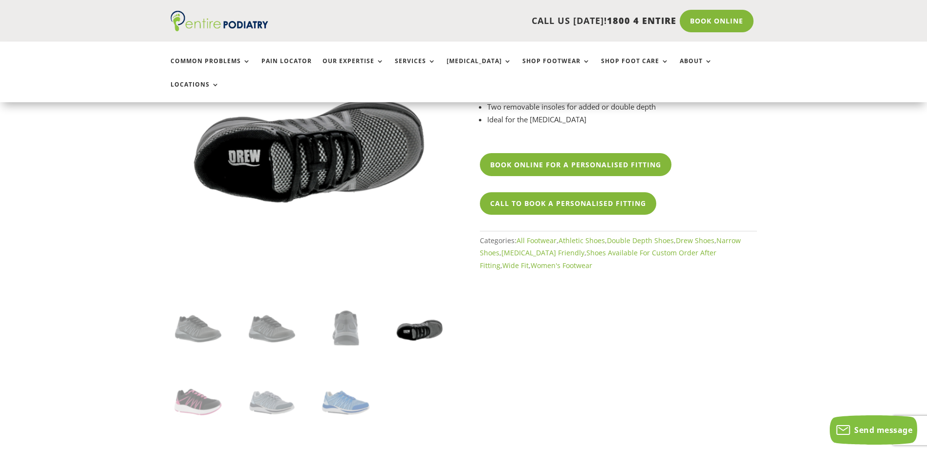
scroll to position [156, 0]
click at [211, 381] on img at bounding box center [198, 401] width 55 height 55
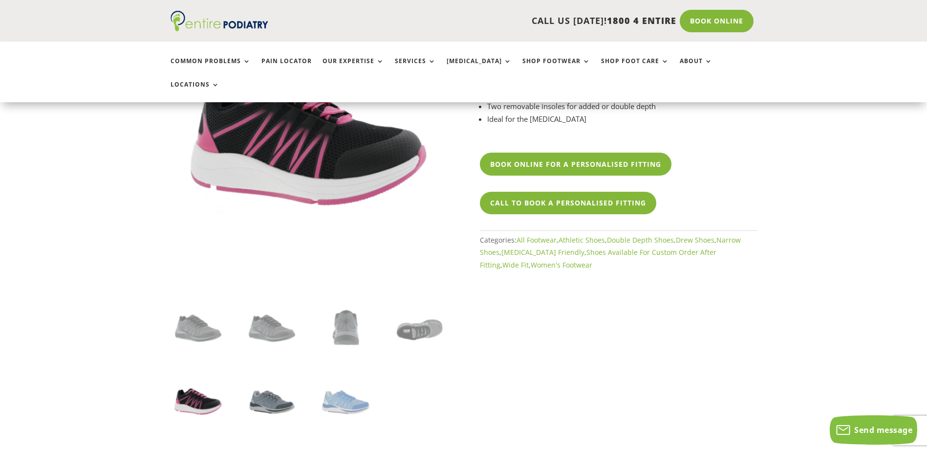
click at [271, 391] on img at bounding box center [271, 401] width 55 height 55
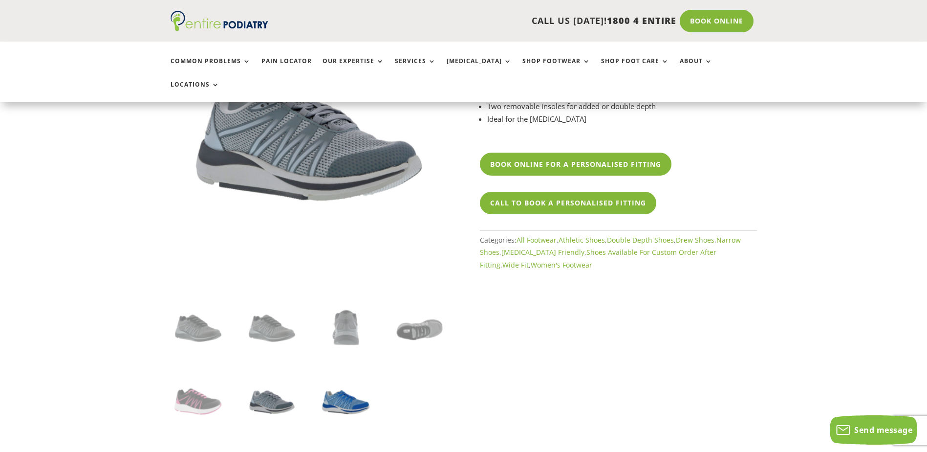
click at [346, 378] on img at bounding box center [345, 401] width 55 height 55
